Goal: Task Accomplishment & Management: Complete application form

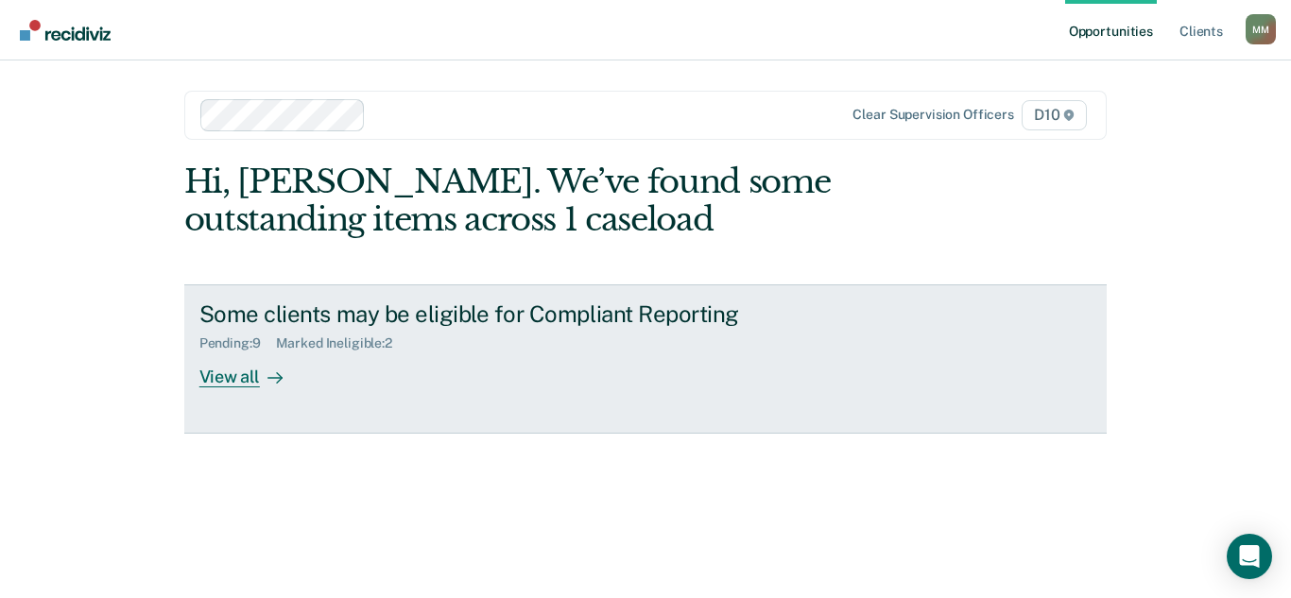
click at [272, 388] on div at bounding box center [271, 378] width 23 height 22
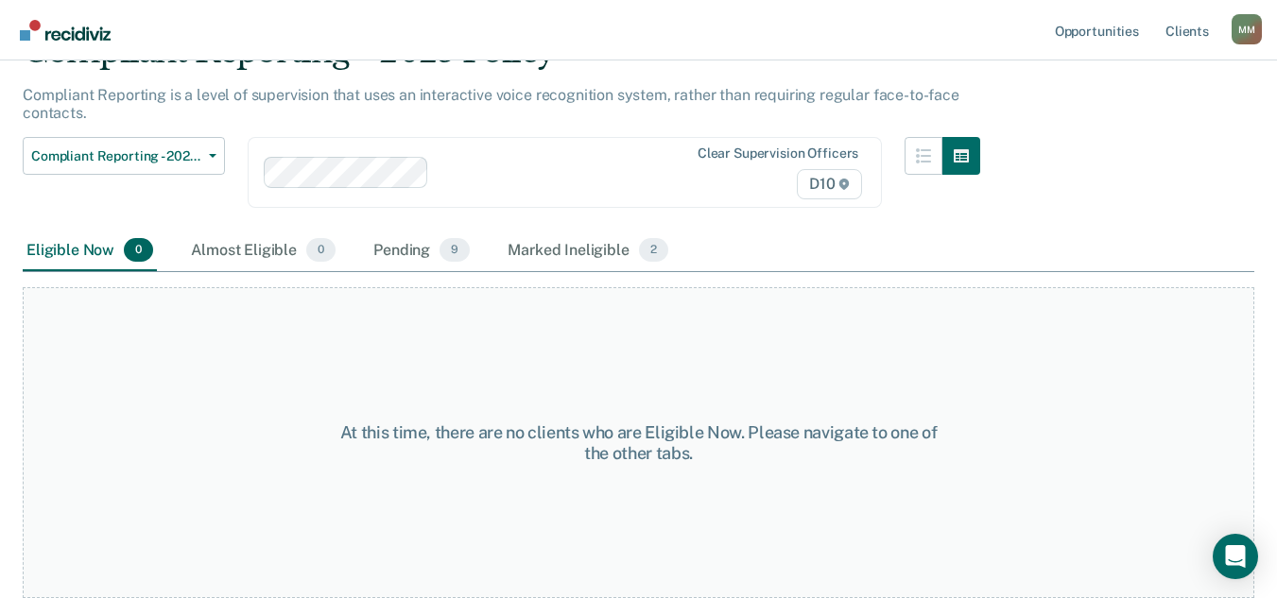
scroll to position [182, 0]
click at [289, 231] on div "Almost Eligible 0" at bounding box center [263, 252] width 152 height 42
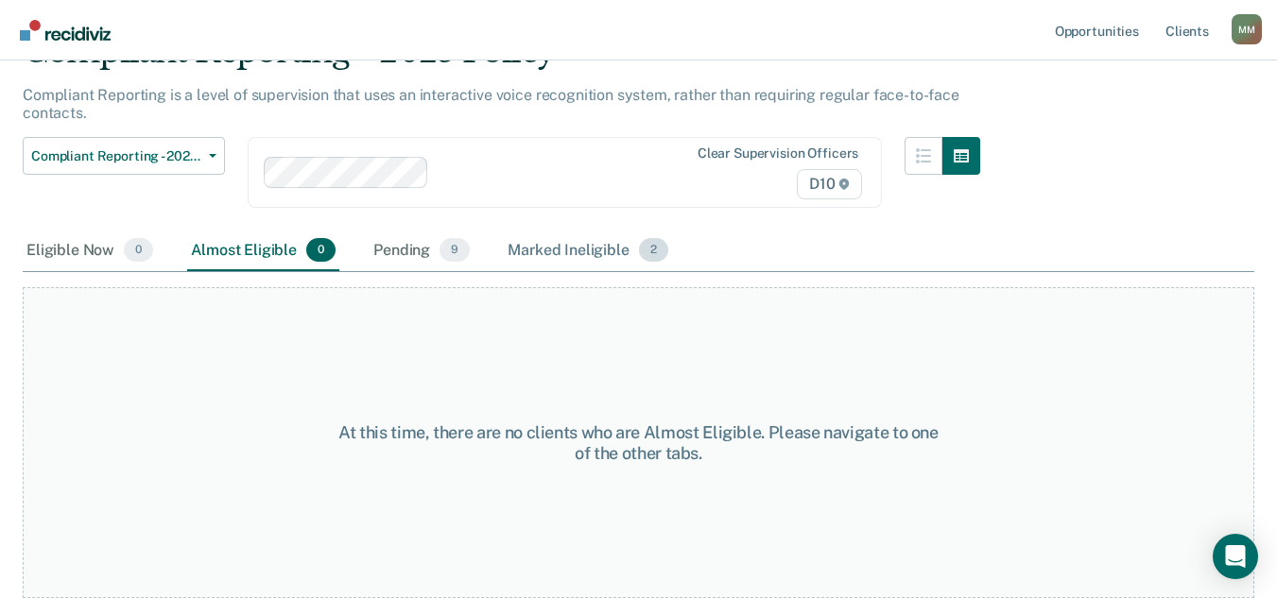
click at [670, 231] on div "Marked Ineligible 2" at bounding box center [588, 252] width 168 height 42
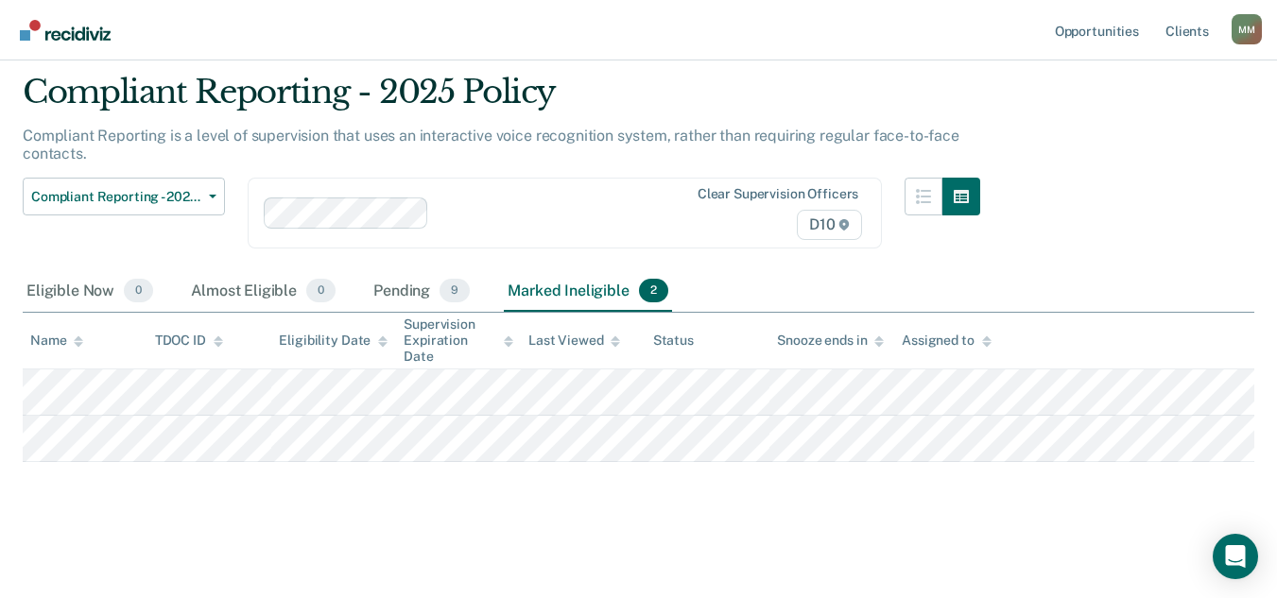
scroll to position [145, 0]
click at [436, 271] on div "Pending 9" at bounding box center [421, 292] width 104 height 42
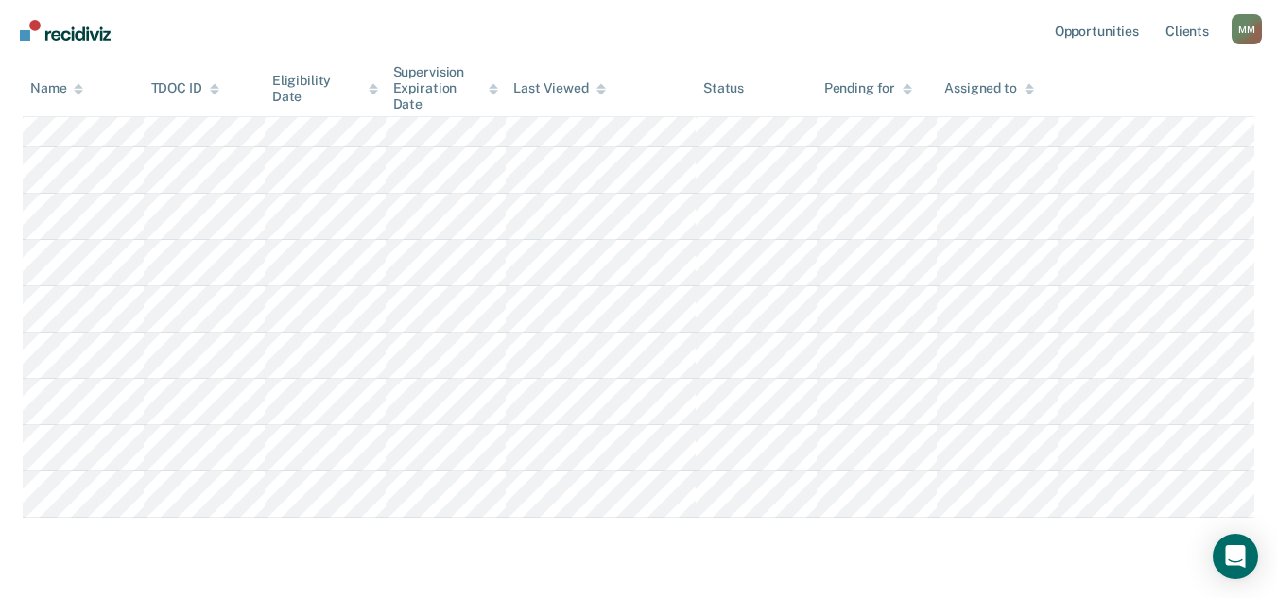
scroll to position [334, 0]
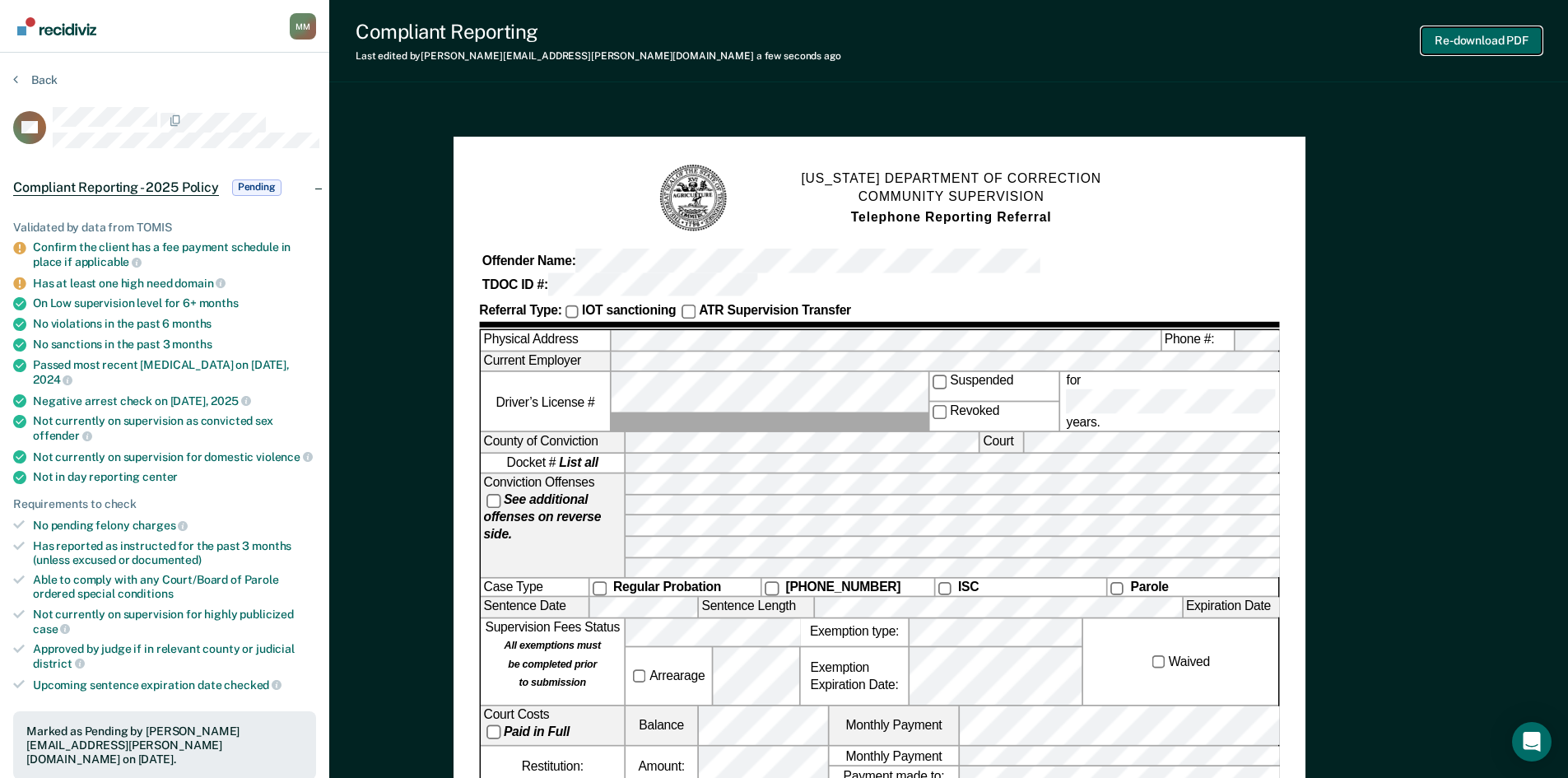
click at [1124, 48] on button "Re-download PDF" at bounding box center [1482, 40] width 120 height 27
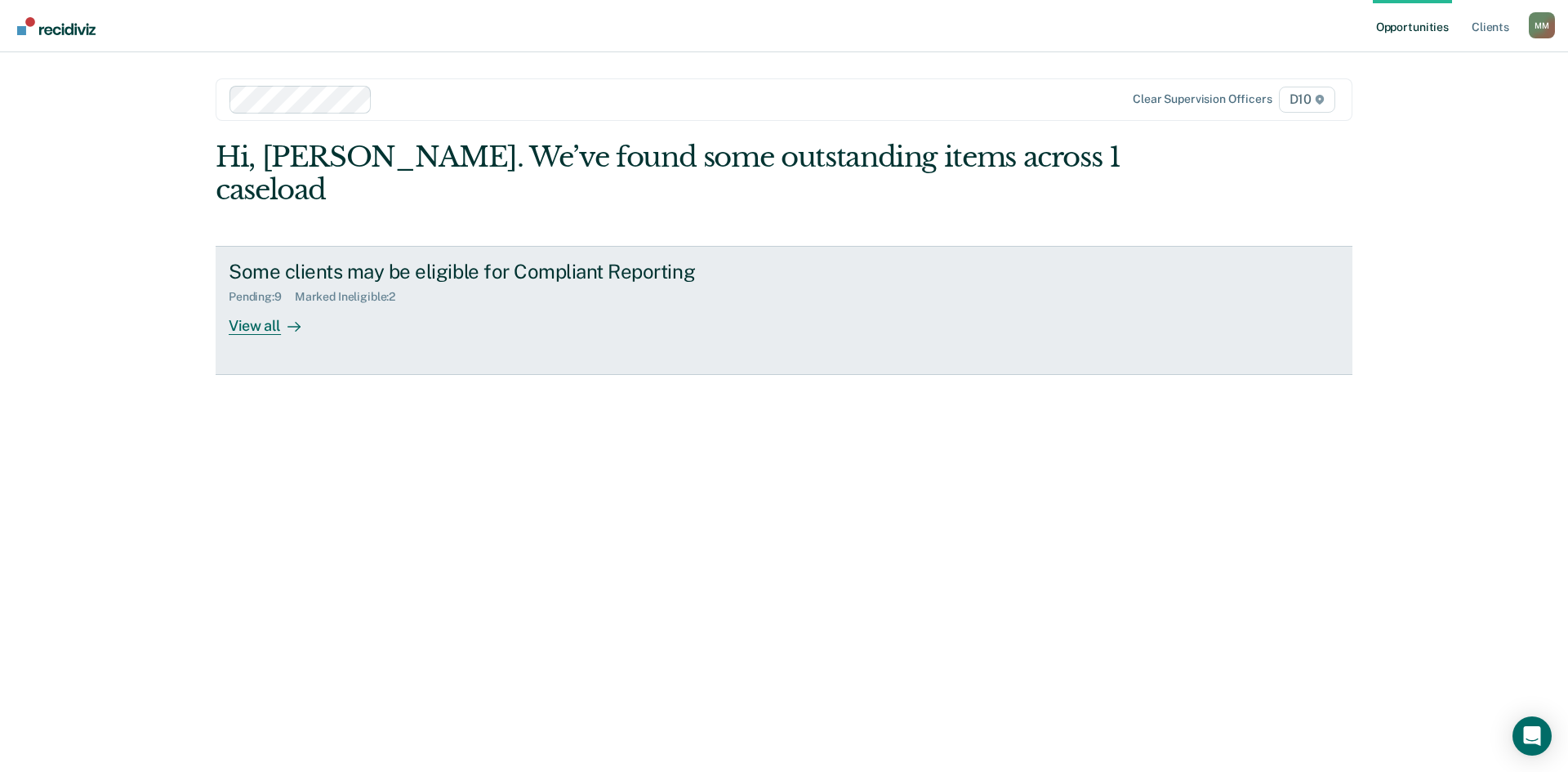
click at [387, 335] on div "Some clients may be eligible for Compliant Reporting Pending : 9 Marked Ineligi…" at bounding box center [535, 297] width 613 height 75
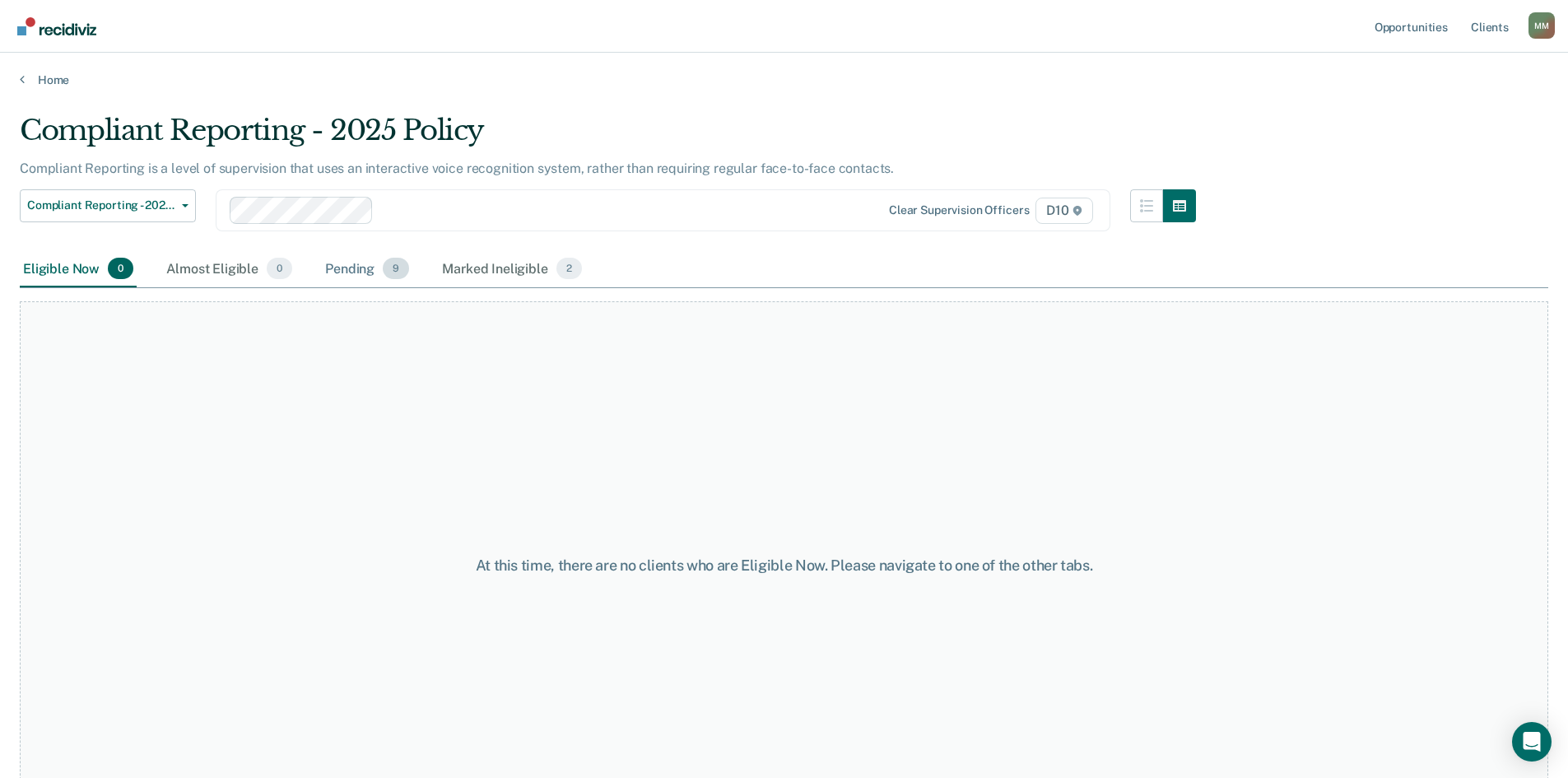
click at [396, 288] on div "Pending 9" at bounding box center [367, 269] width 91 height 37
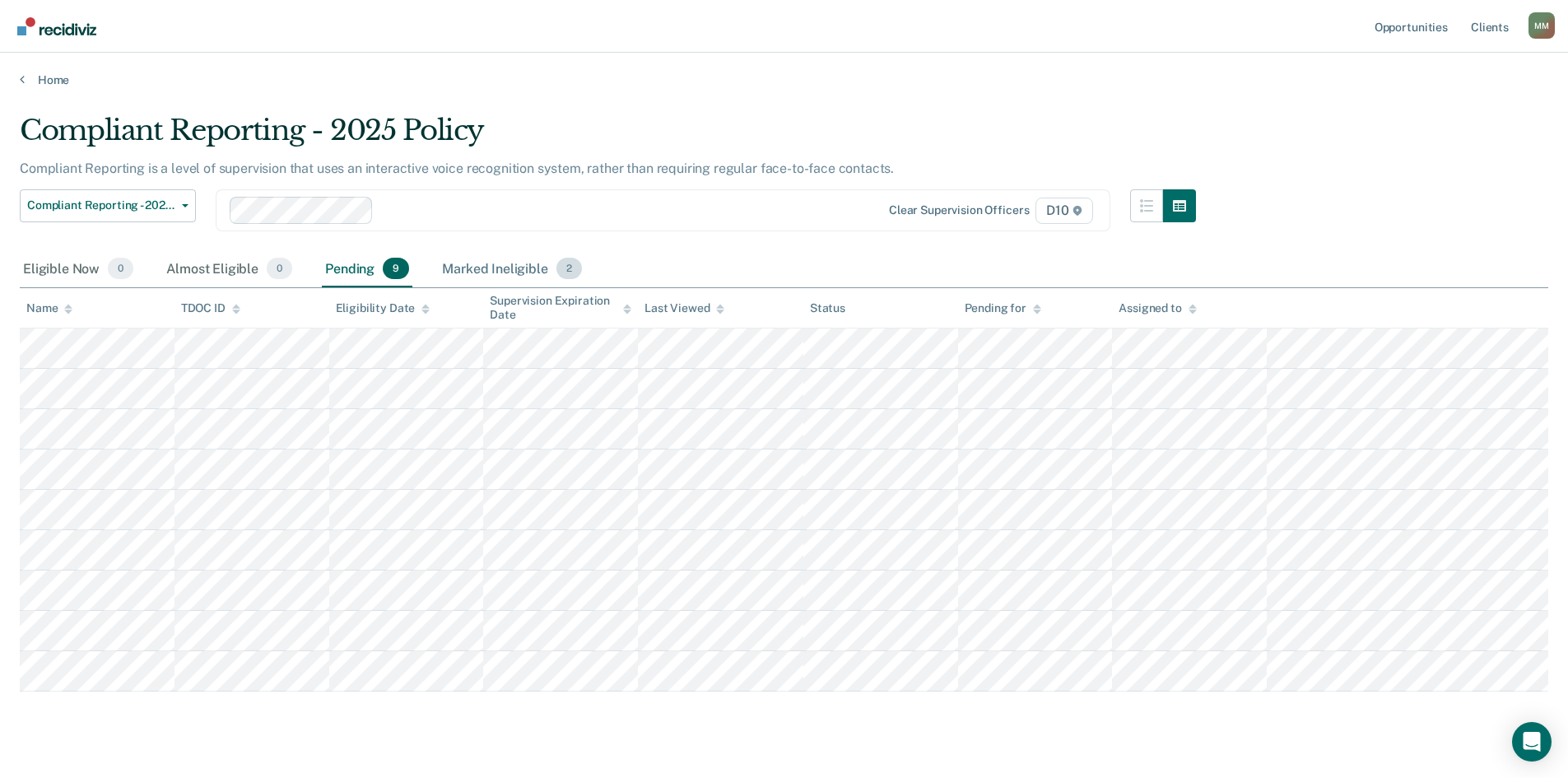
click at [531, 288] on div "Marked Ineligible 2" at bounding box center [512, 269] width 146 height 37
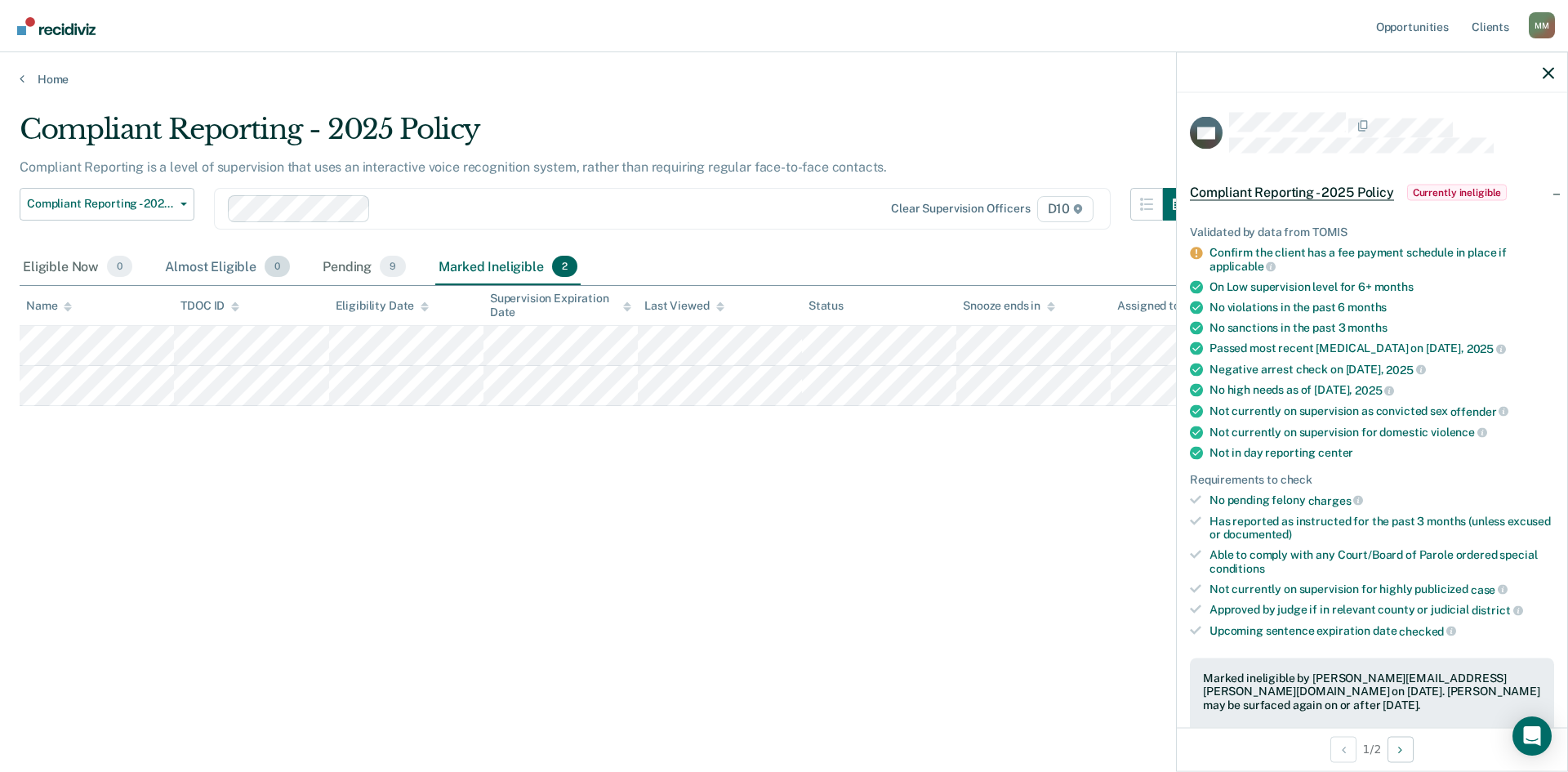
click at [275, 285] on div "Almost Eligible 0" at bounding box center [227, 267] width 131 height 36
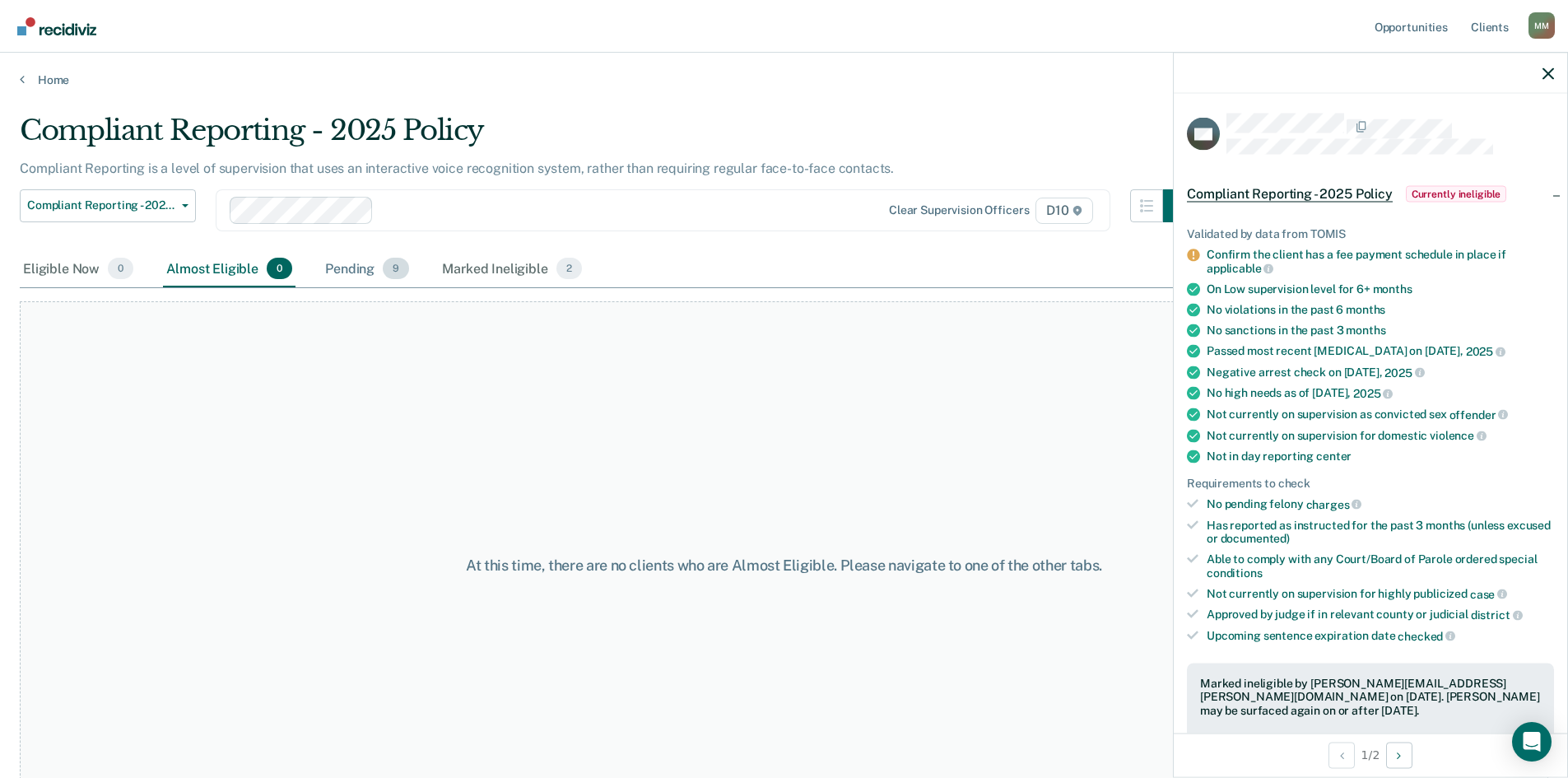
click at [382, 288] on div "Pending 9" at bounding box center [367, 269] width 91 height 37
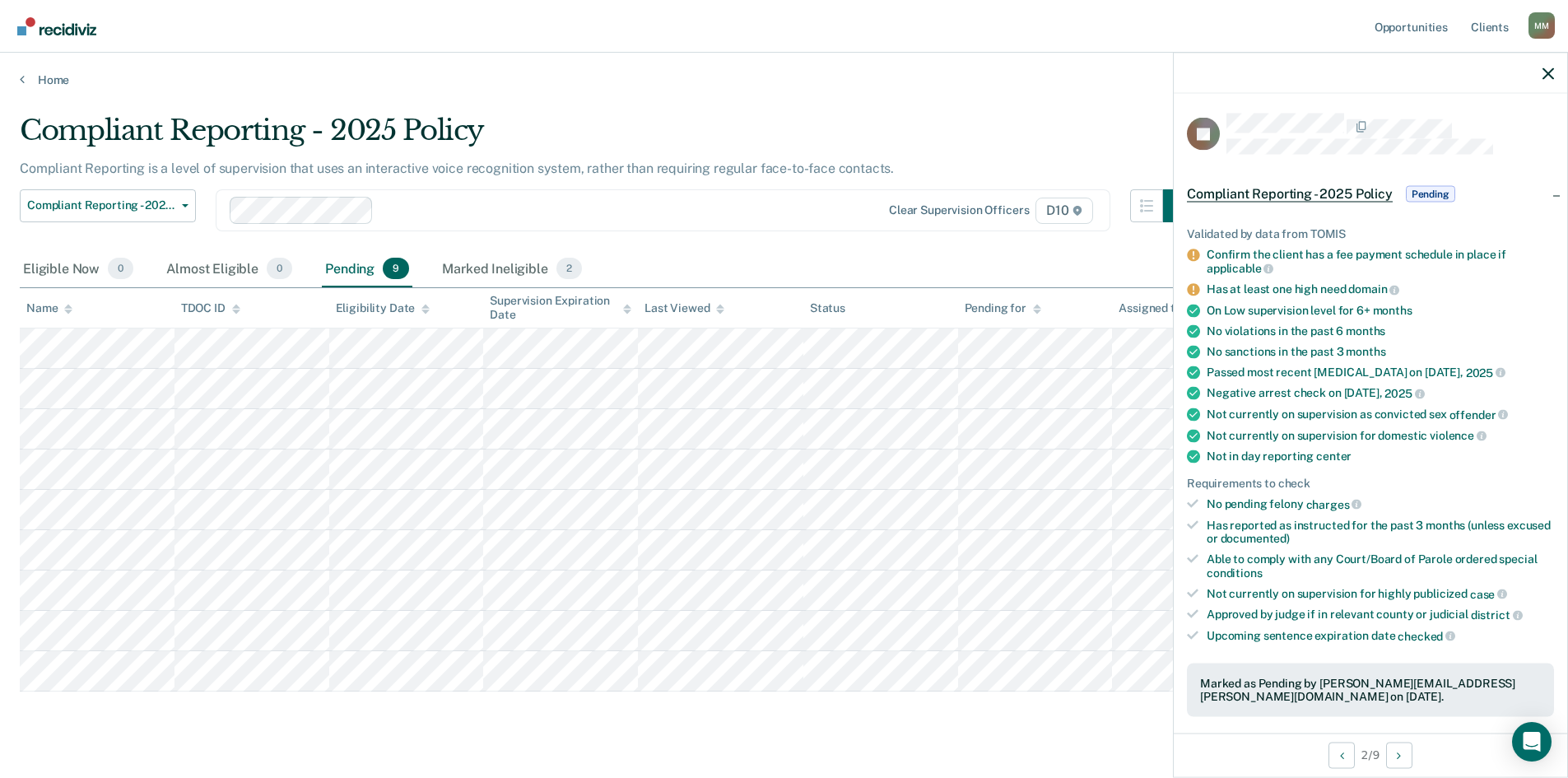
click at [934, 740] on div "Compliant Reporting - 2025 Policy Compliant Reporting is a level of supervision…" at bounding box center [784, 426] width 1529 height 626
click at [1552, 76] on div at bounding box center [1371, 72] width 394 height 41
click at [1551, 79] on icon "button" at bounding box center [1548, 72] width 11 height 11
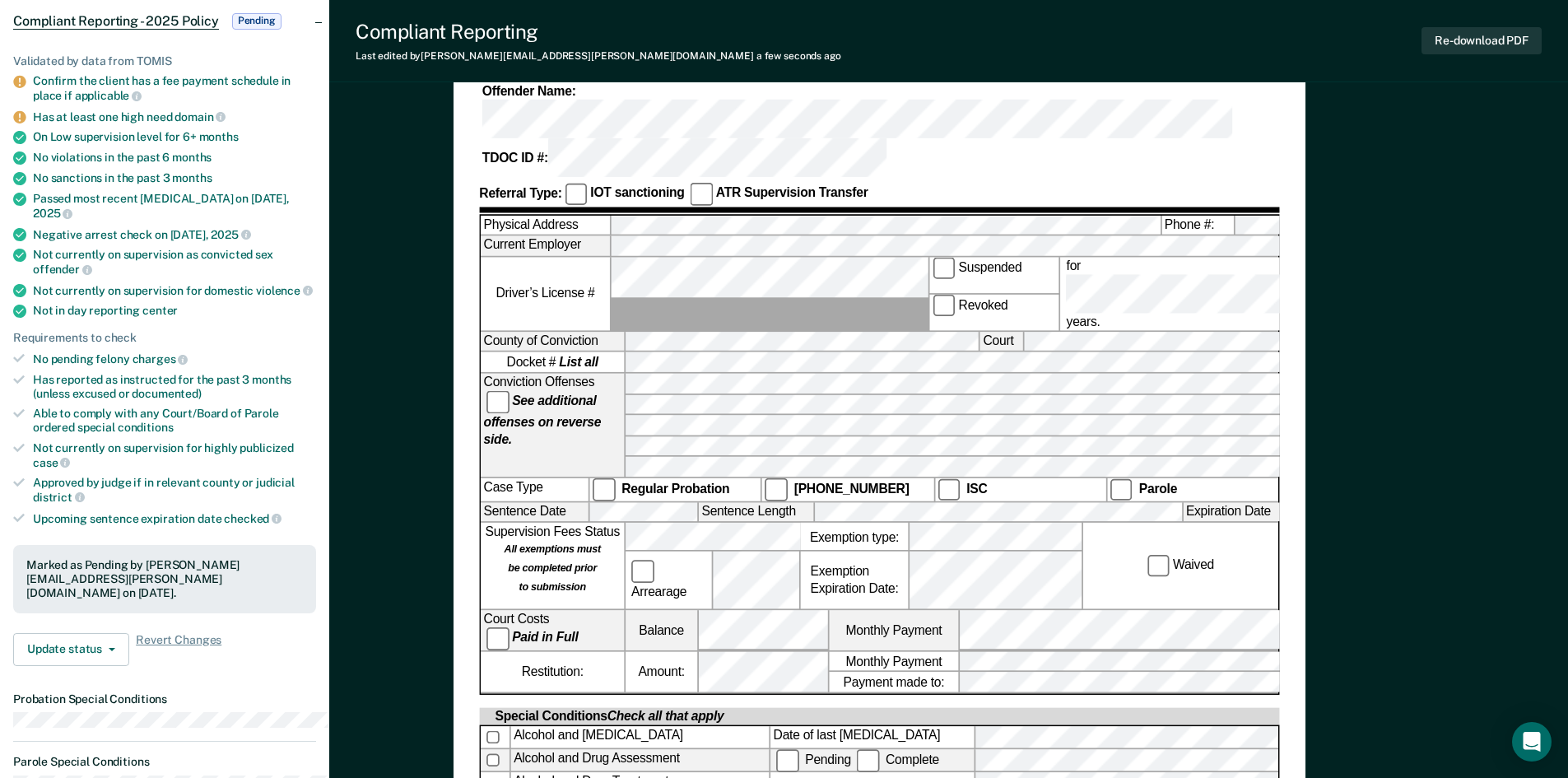
scroll to position [165, 0]
click at [1422, 39] on button "Re-download PDF" at bounding box center [1482, 40] width 120 height 27
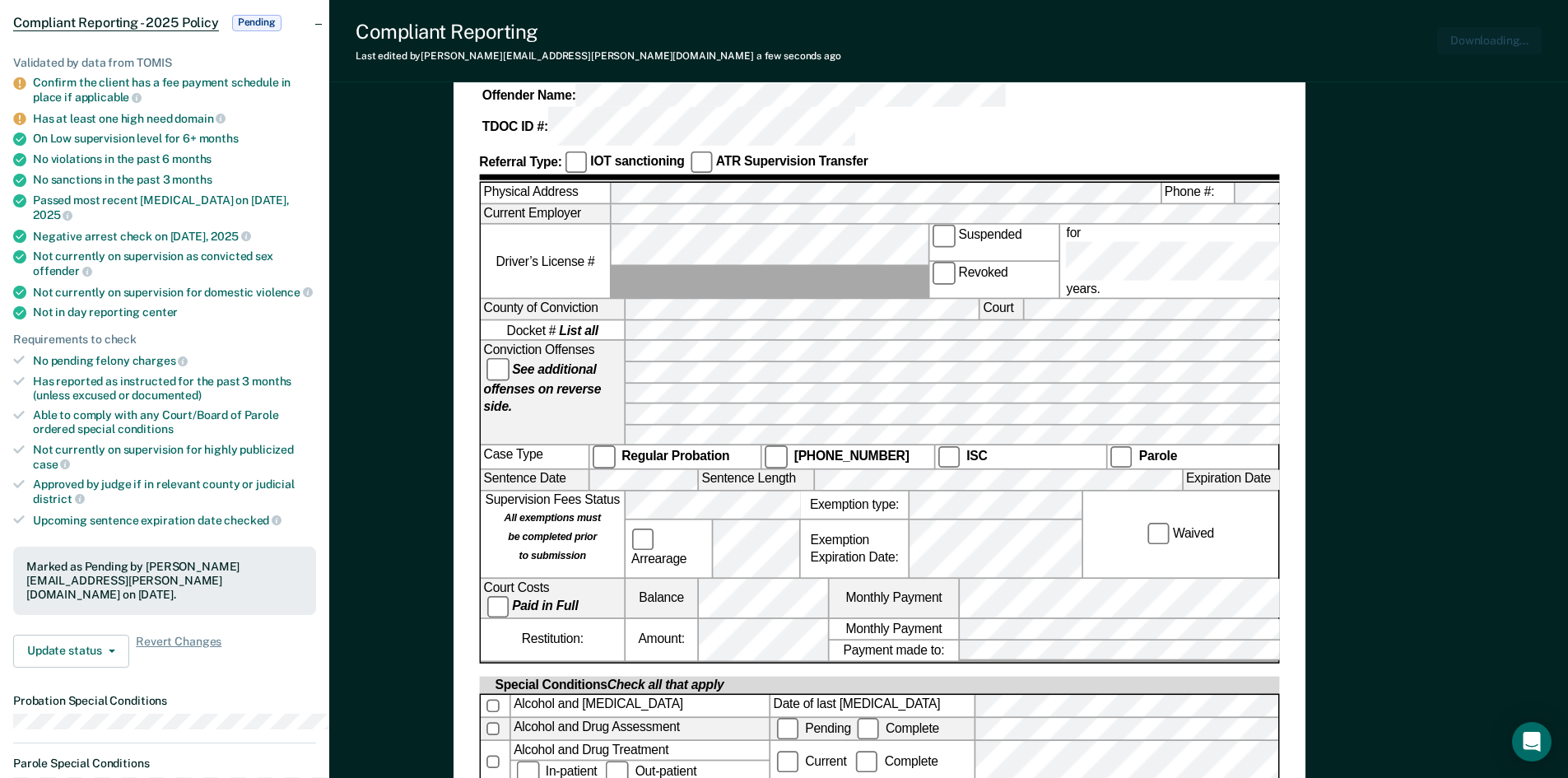
scroll to position [0, 0]
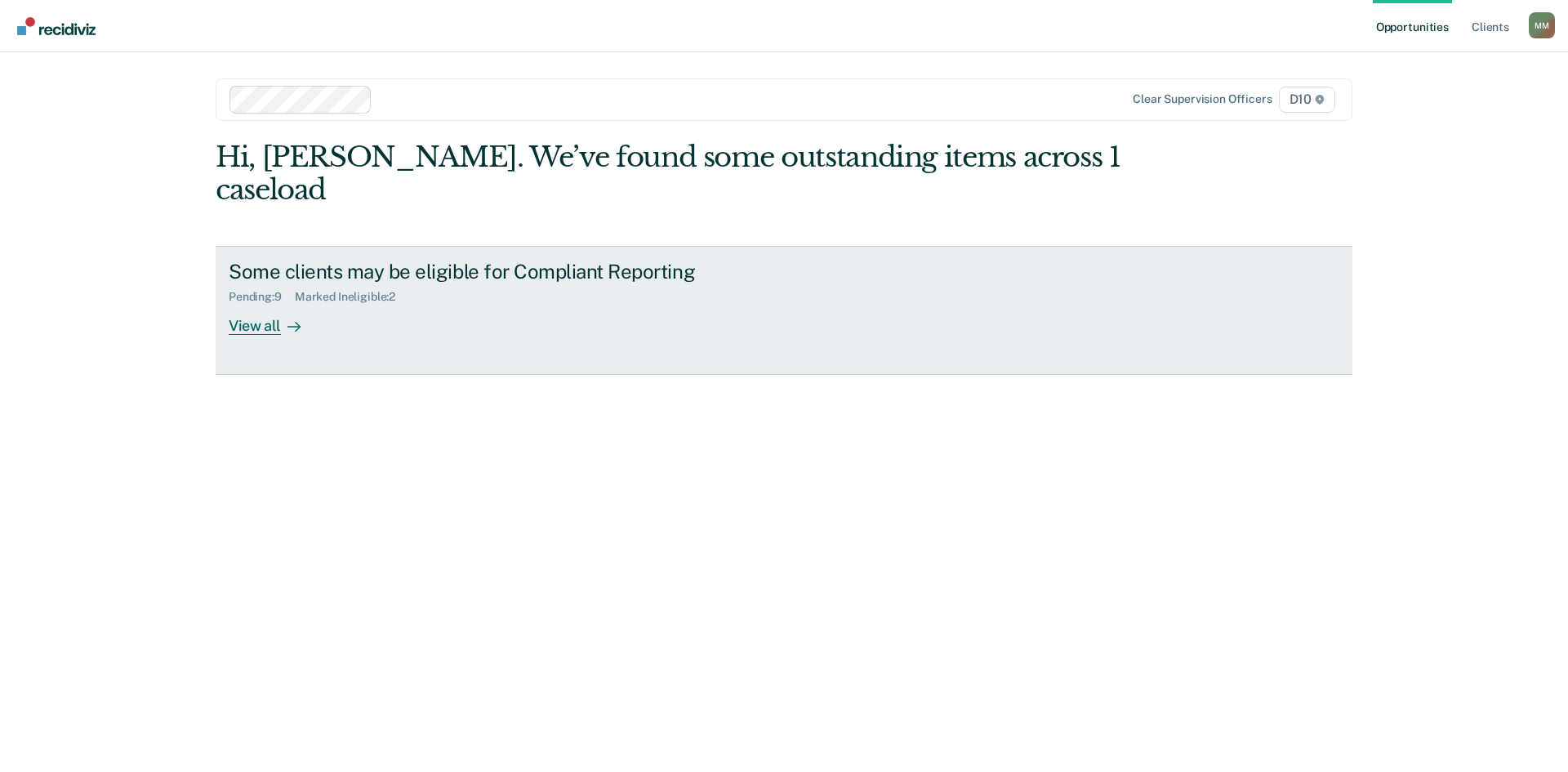
click at [292, 375] on link "Some clients may be eligible for Compliant Reporting Pending : 9 Marked Ineligi…" at bounding box center [783, 309] width 1137 height 129
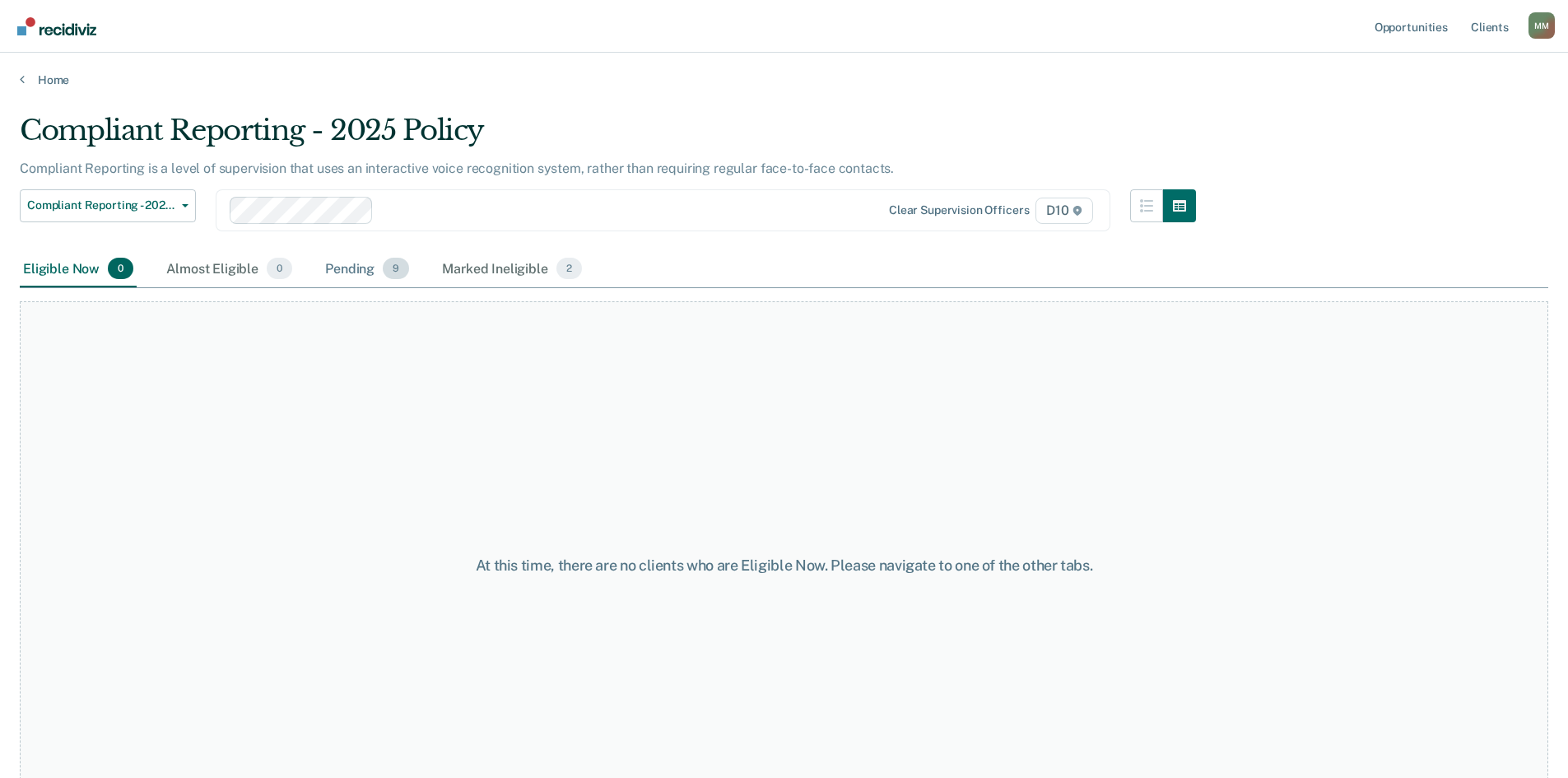
click at [376, 288] on div "Pending 9" at bounding box center [367, 269] width 91 height 37
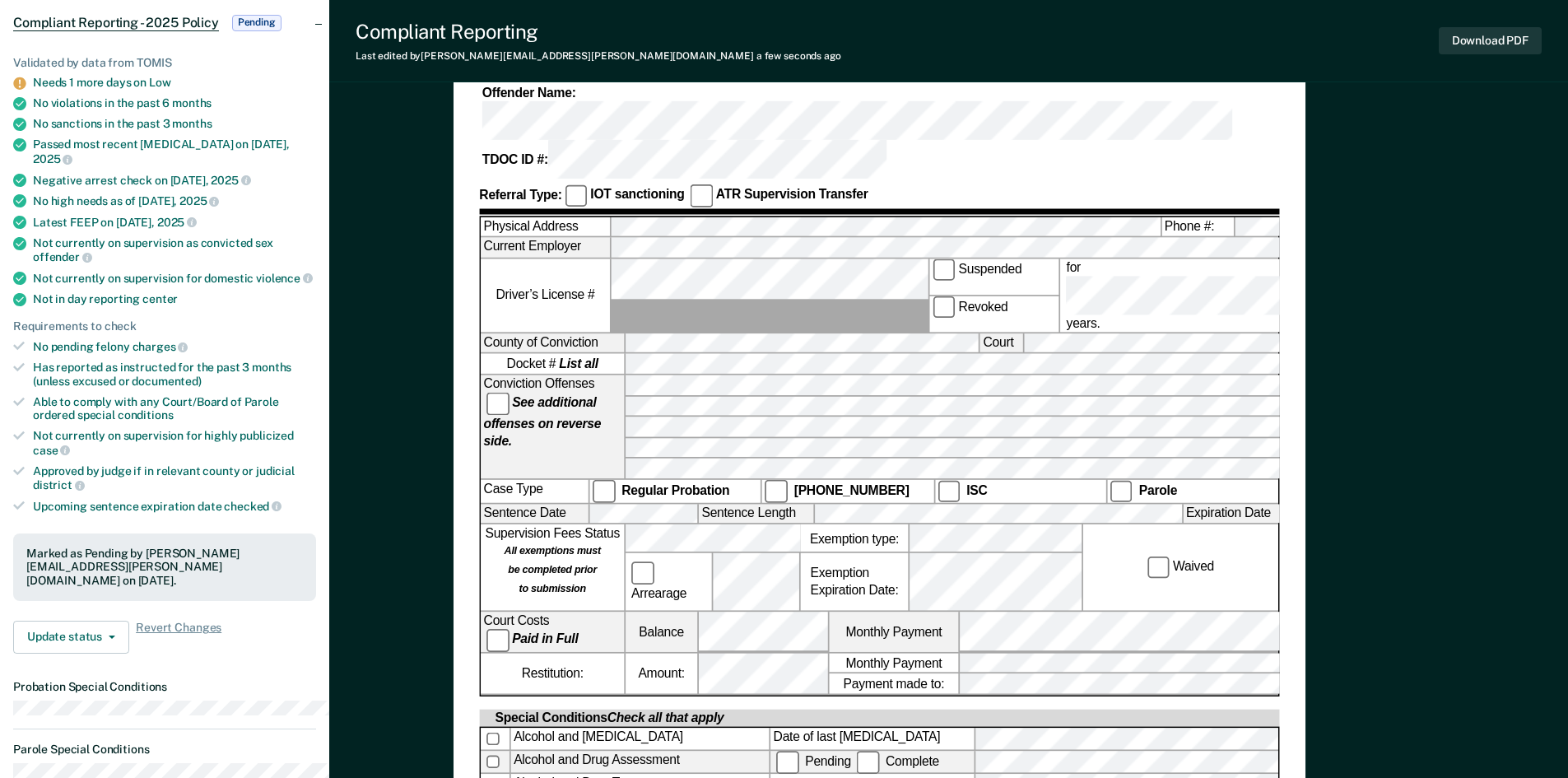
scroll to position [494, 0]
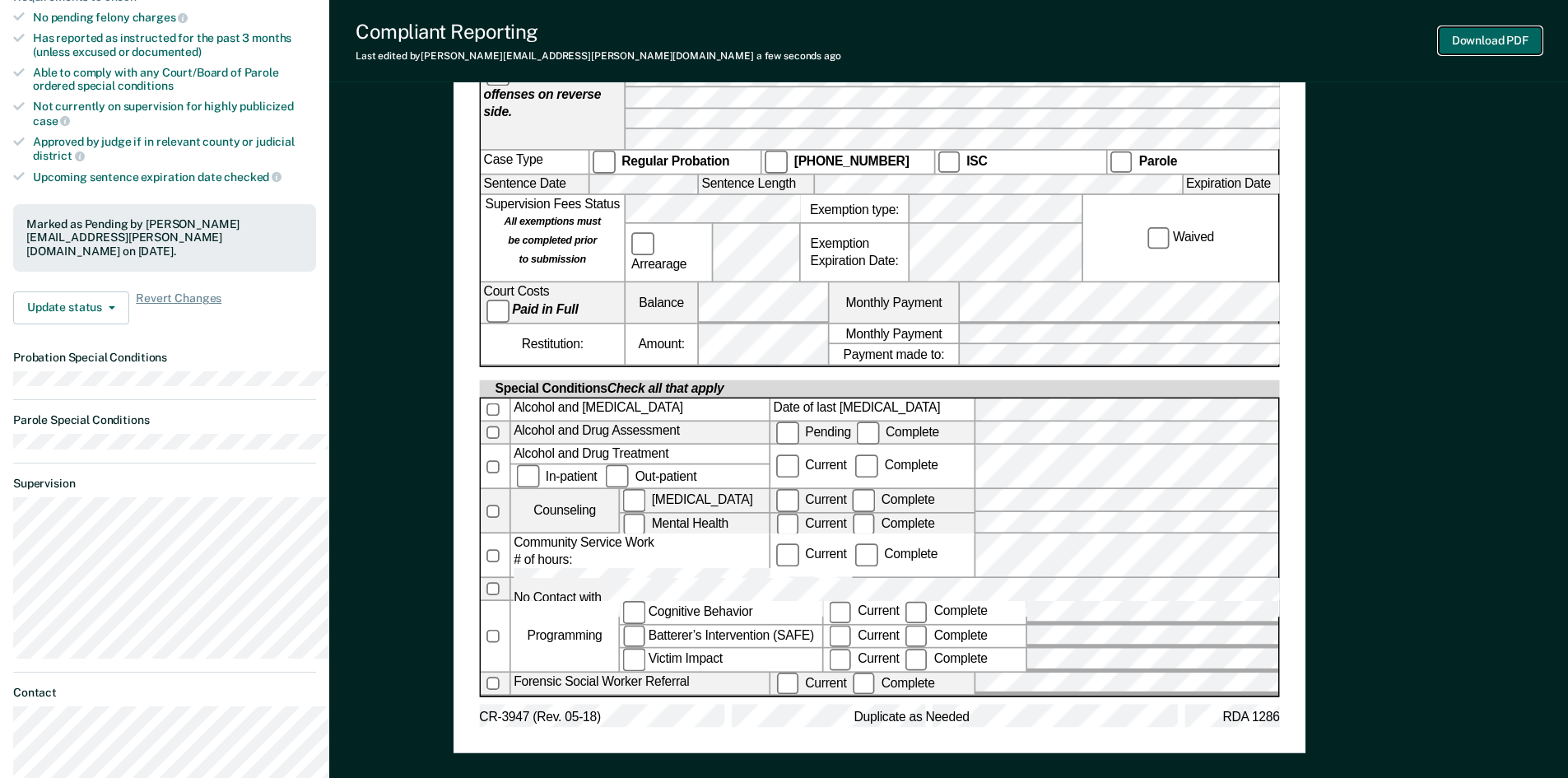
click at [1445, 53] on button "Download PDF" at bounding box center [1490, 40] width 103 height 27
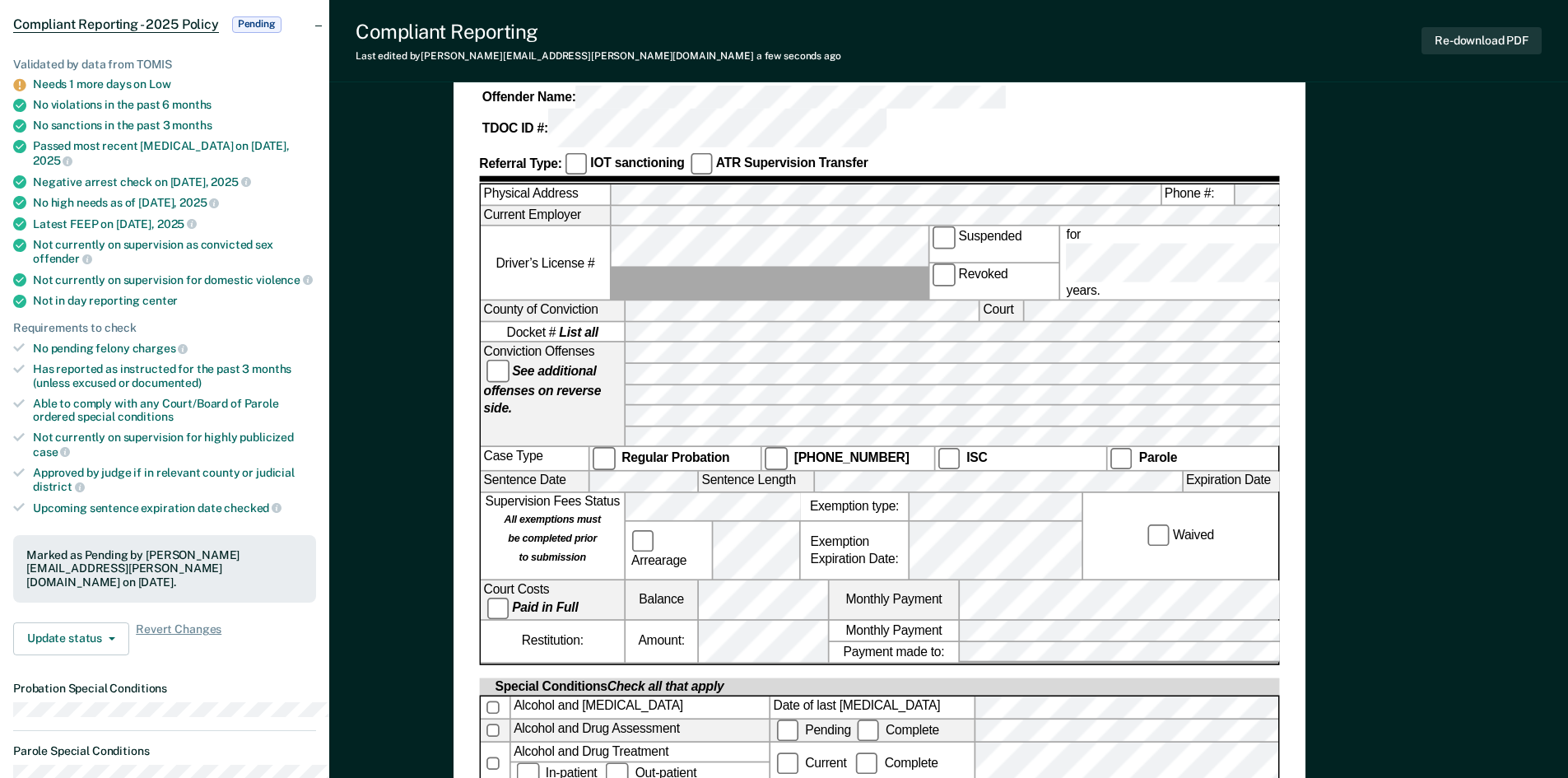
scroll to position [165, 0]
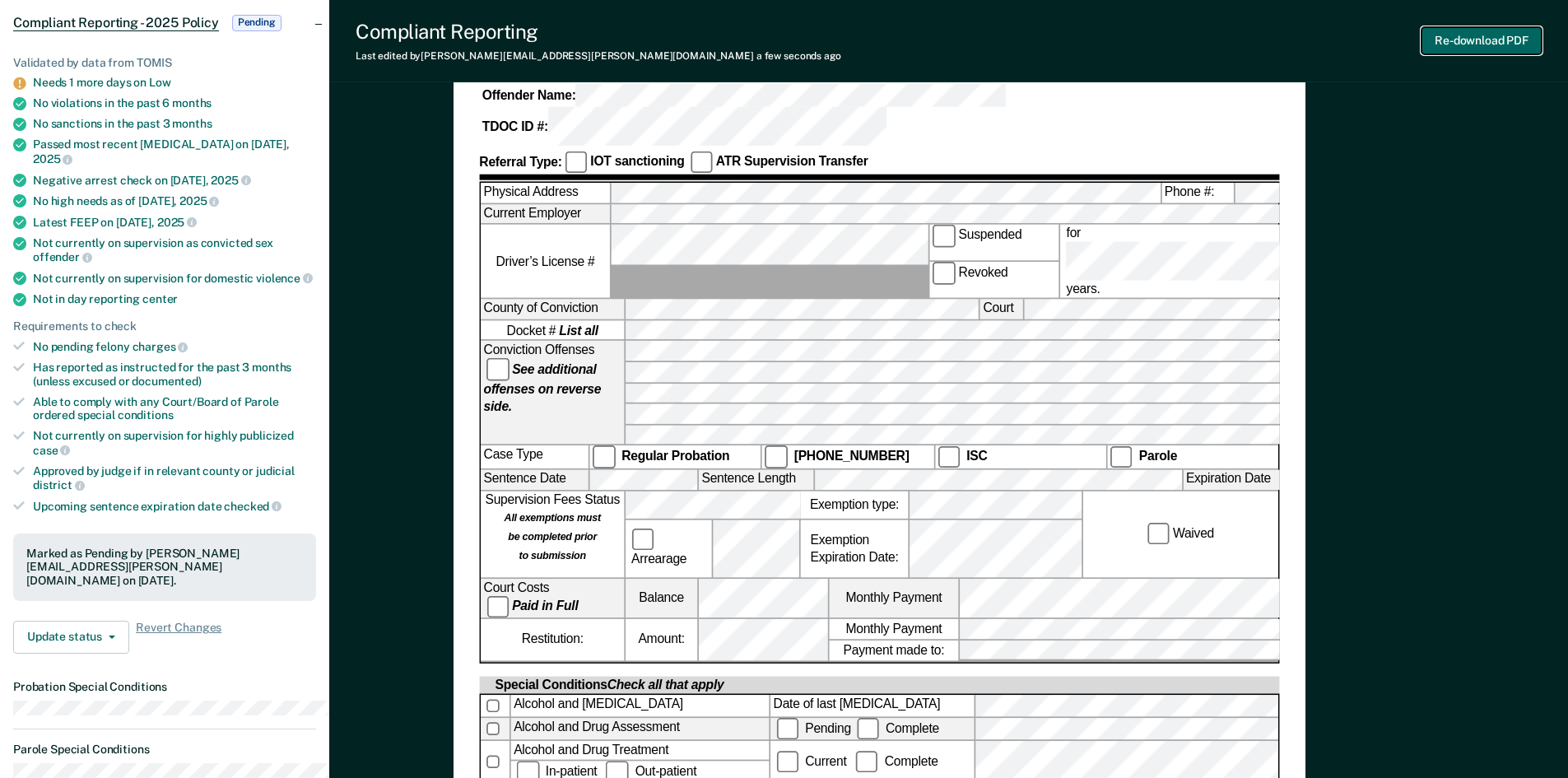
click at [1480, 52] on button "Re-download PDF" at bounding box center [1482, 40] width 120 height 27
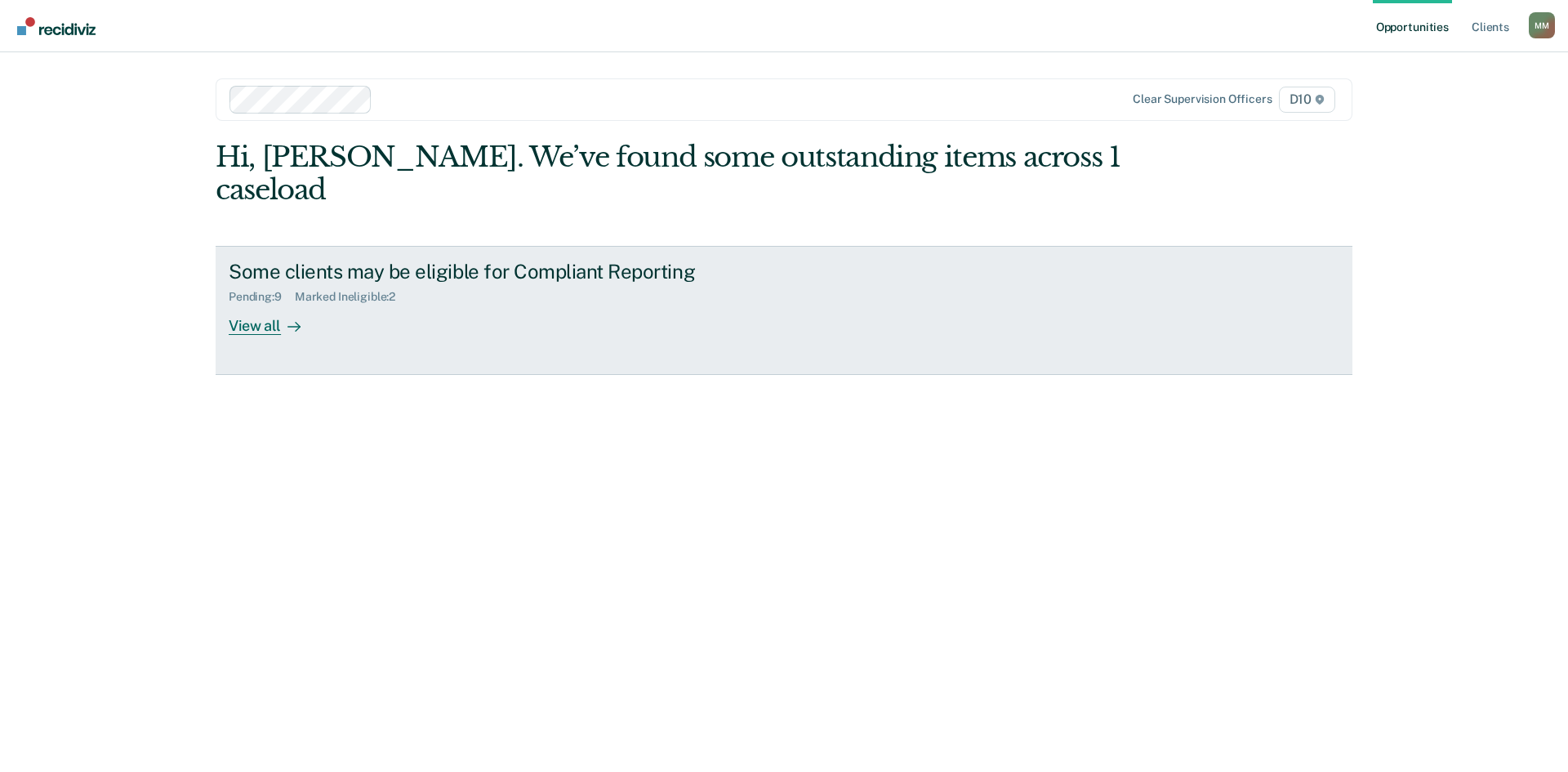
click at [527, 335] on div "Some clients may be eligible for Compliant Reporting Pending : 9 Marked Ineligi…" at bounding box center [535, 297] width 613 height 75
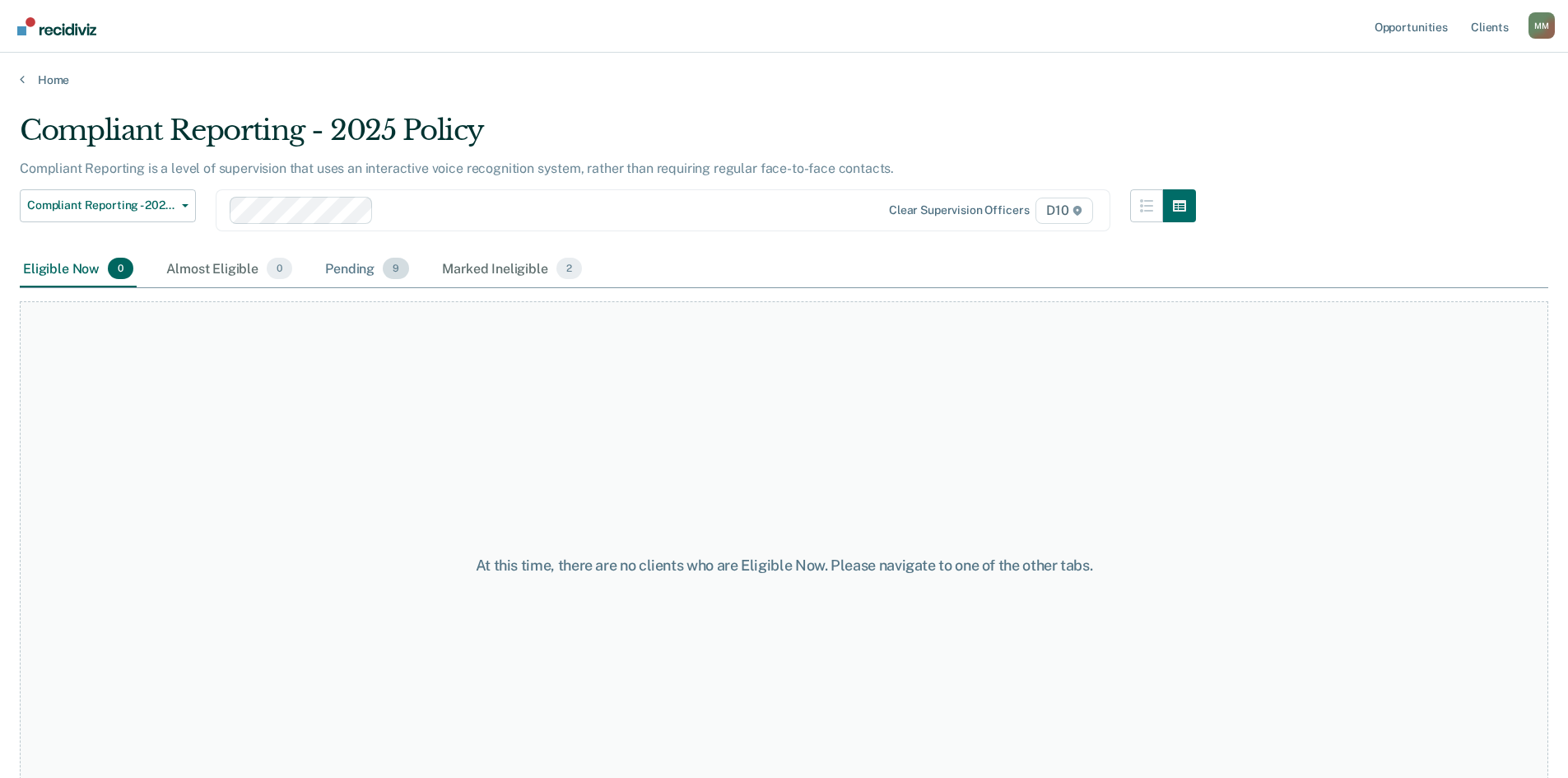
click at [396, 288] on div "Pending 9" at bounding box center [367, 269] width 91 height 37
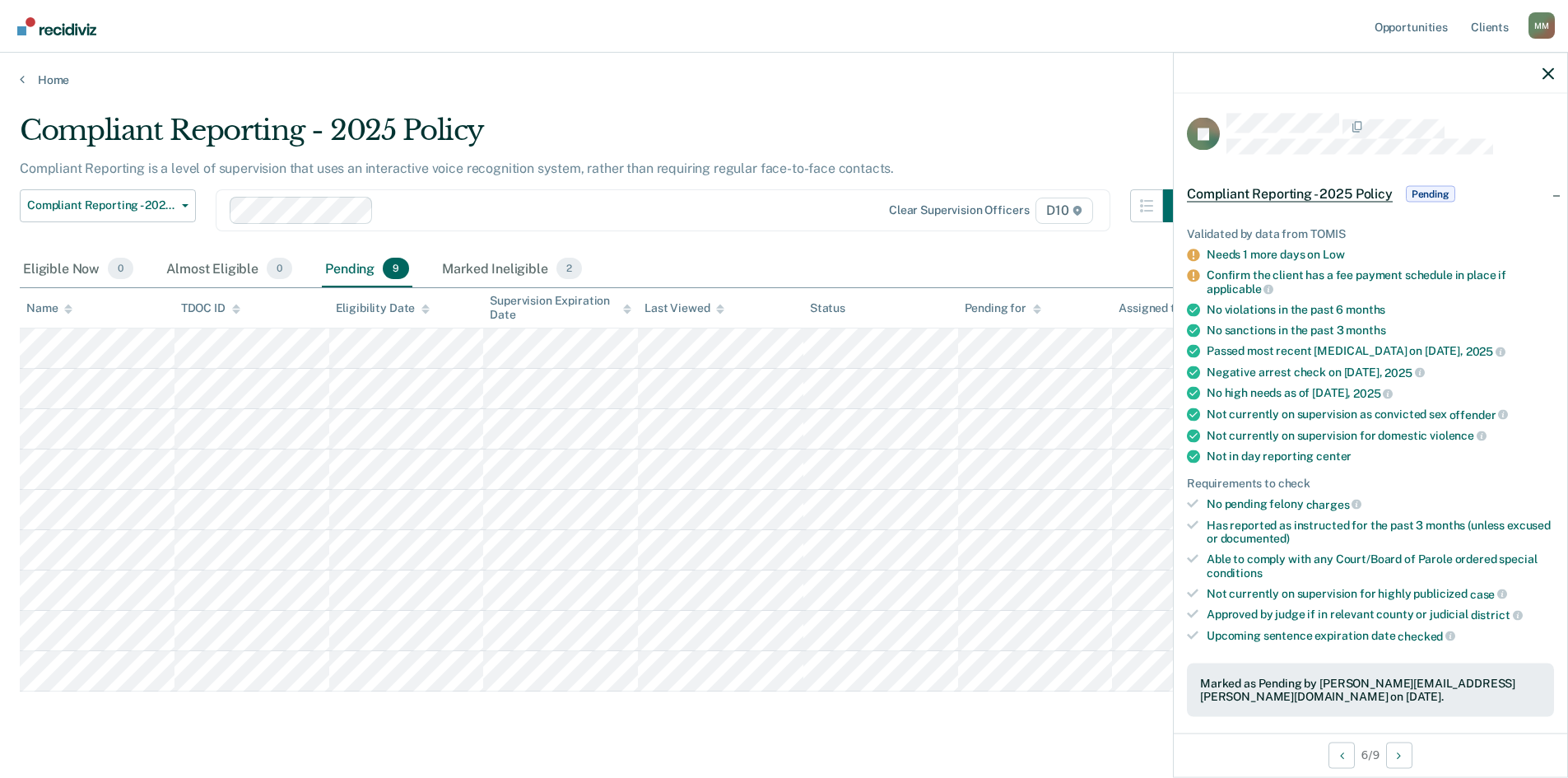
click at [1015, 740] on div "Compliant Reporting - 2025 Policy Compliant Reporting is a level of supervision…" at bounding box center [784, 426] width 1529 height 626
click at [1551, 78] on icon "button" at bounding box center [1548, 72] width 11 height 11
